Goal: Information Seeking & Learning: Learn about a topic

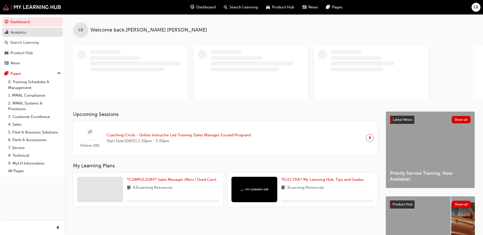
click at [17, 37] on link "Analytics" at bounding box center [32, 32] width 61 height 9
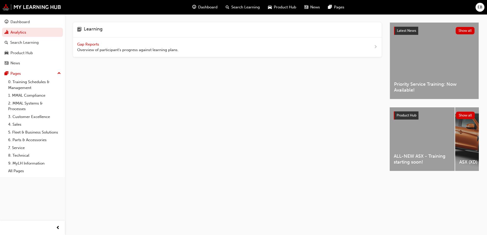
click at [96, 46] on span "Gap Reports" at bounding box center [88, 44] width 23 height 5
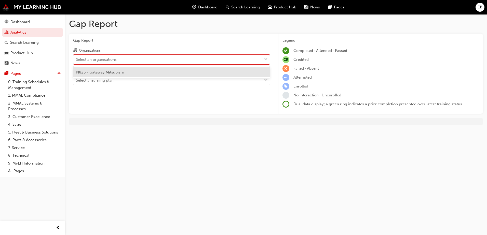
click at [98, 59] on div "Select an organisations" at bounding box center [96, 60] width 41 height 6
click at [76, 59] on input "Organisations option N825 - Gateway Mitsubishi focused, 1 of 1. 1 result availa…" at bounding box center [76, 59] width 1 height 4
click at [98, 71] on span "N825 - Gateway Mitsubishi" at bounding box center [100, 72] width 48 height 5
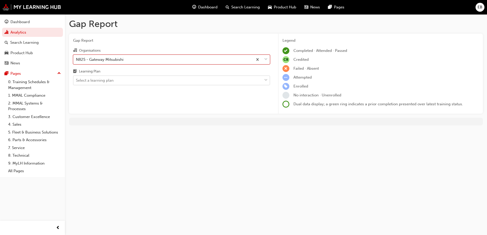
click at [98, 81] on div "Select a learning plan" at bounding box center [95, 81] width 38 height 6
click at [76, 81] on input "Learning Plan Select a learning plan" at bounding box center [76, 80] width 1 height 4
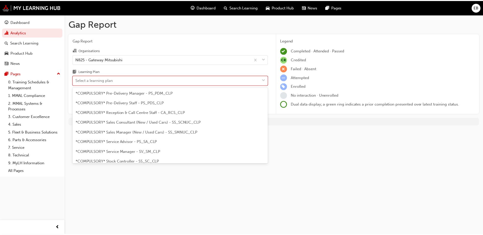
scroll to position [153, 0]
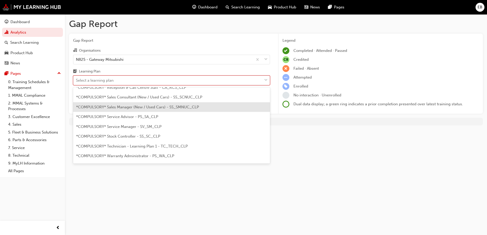
click at [126, 107] on span "*COMPULSORY* Sales Manager (New / Used Cars) - SS_SMNUC_CLP" at bounding box center [137, 107] width 123 height 5
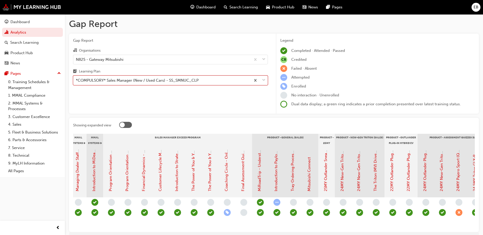
scroll to position [0, 723]
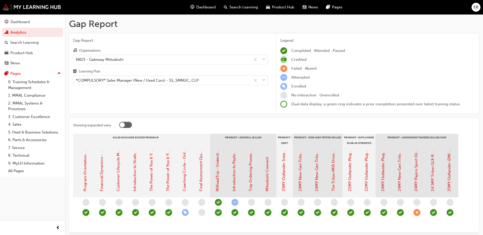
click at [122, 123] on div at bounding box center [122, 124] width 5 height 5
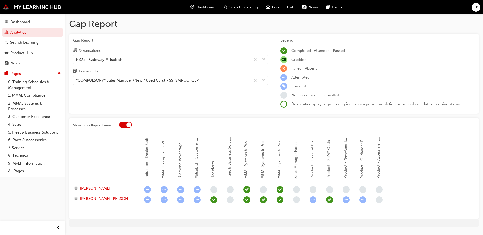
click at [122, 123] on div at bounding box center [125, 125] width 13 height 6
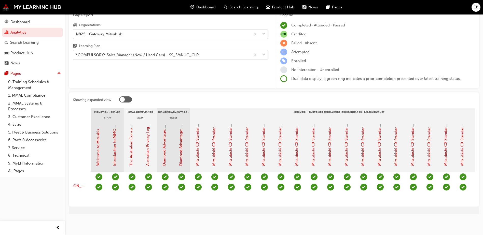
scroll to position [0, 13]
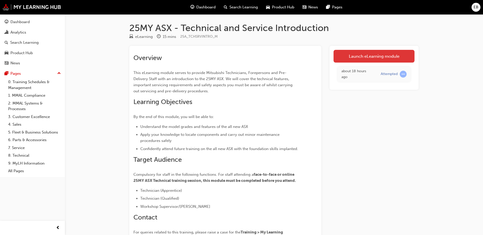
click at [368, 54] on link "Launch eLearning module" at bounding box center [373, 56] width 81 height 13
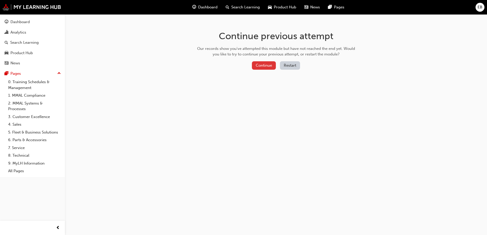
click at [271, 69] on button "Continue" at bounding box center [264, 65] width 24 height 8
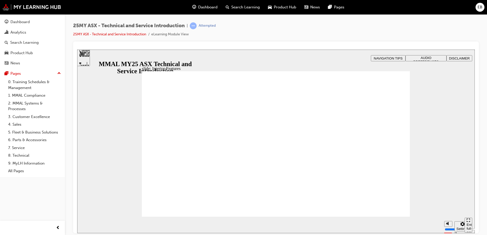
click at [405, 34] on div "25MY ASX - Technical and Service Introduction | Attempted 25MY ASX - Technical …" at bounding box center [276, 31] width 406 height 19
click at [258, 37] on div "25MY ASX - Technical and Service Introduction | Attempted 25MY ASX - Technical …" at bounding box center [276, 31] width 406 height 19
